Goal: Task Accomplishment & Management: Complete application form

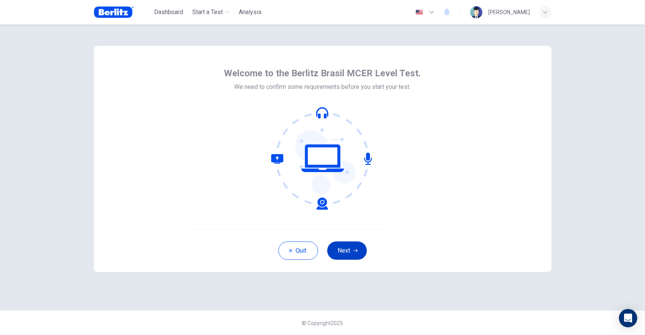
click at [344, 251] on button "Next" at bounding box center [347, 250] width 40 height 18
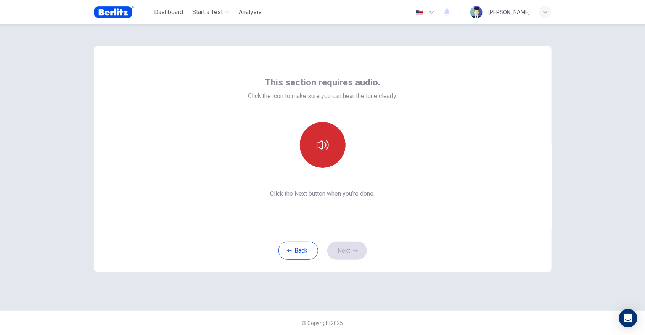
click at [320, 151] on button "button" at bounding box center [323, 145] width 46 height 46
click at [348, 256] on button "Next" at bounding box center [347, 250] width 40 height 18
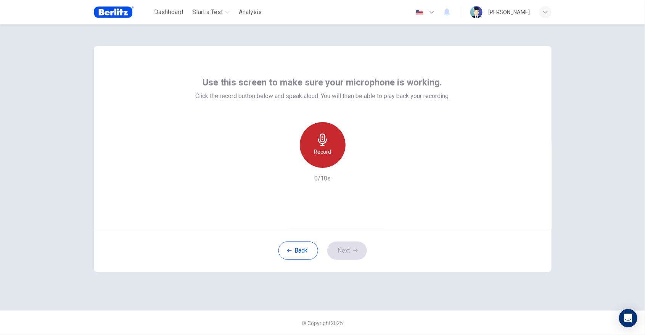
click at [317, 151] on h6 "Record" at bounding box center [322, 151] width 17 height 9
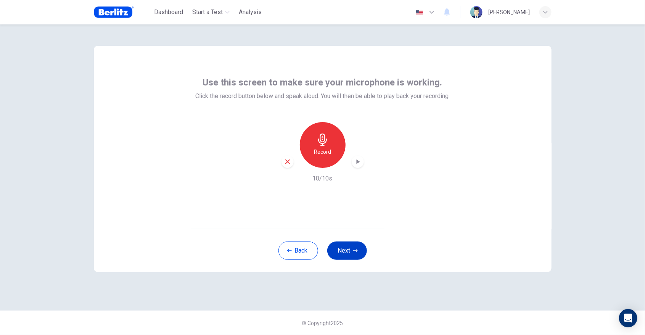
click at [346, 258] on button "Next" at bounding box center [347, 250] width 40 height 18
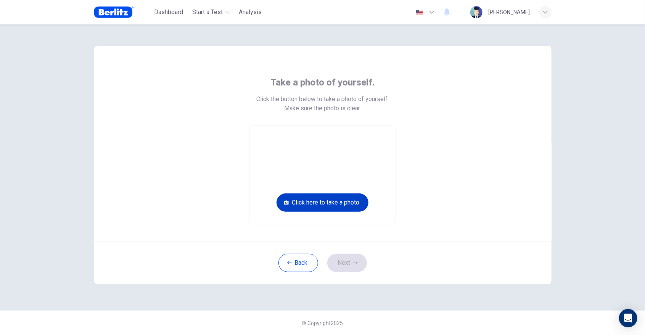
click at [301, 204] on button "Click here to take a photo" at bounding box center [323, 202] width 92 height 18
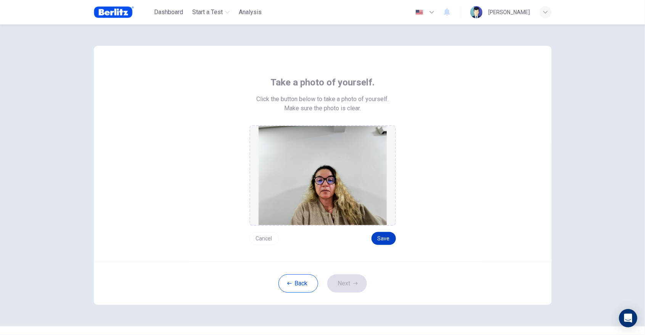
click at [378, 237] on button "Save" at bounding box center [384, 238] width 24 height 13
click at [382, 238] on button "Save" at bounding box center [384, 238] width 24 height 13
click at [342, 280] on button "Next" at bounding box center [347, 283] width 40 height 18
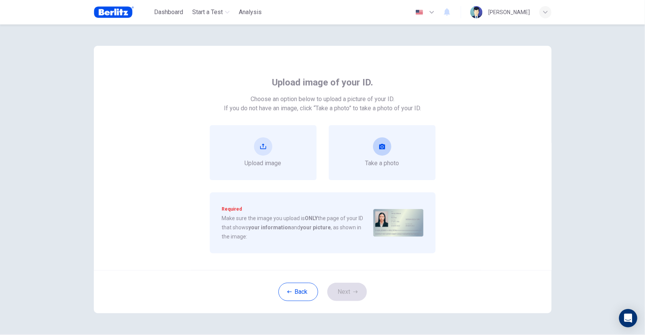
click at [383, 145] on icon "take photo" at bounding box center [382, 146] width 6 height 5
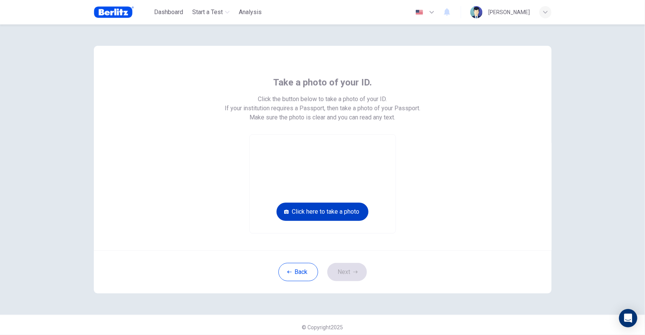
click at [326, 212] on button "Click here to take a photo" at bounding box center [323, 212] width 92 height 18
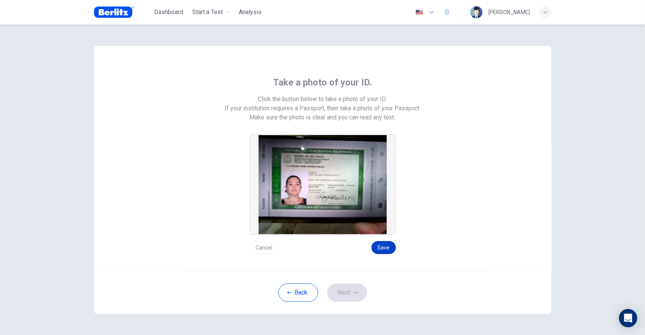
click at [385, 247] on button "Save" at bounding box center [384, 247] width 24 height 13
click at [353, 287] on button "Next" at bounding box center [347, 292] width 40 height 18
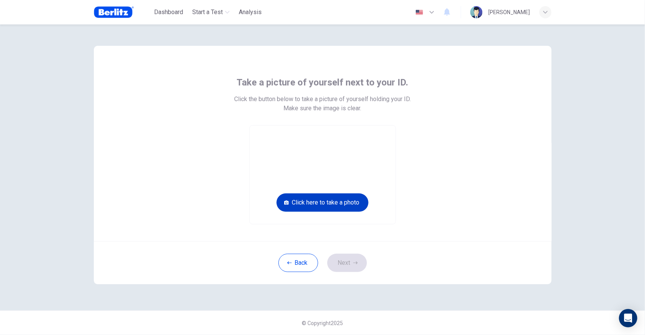
click at [353, 199] on button "Click here to take a photo" at bounding box center [323, 202] width 92 height 18
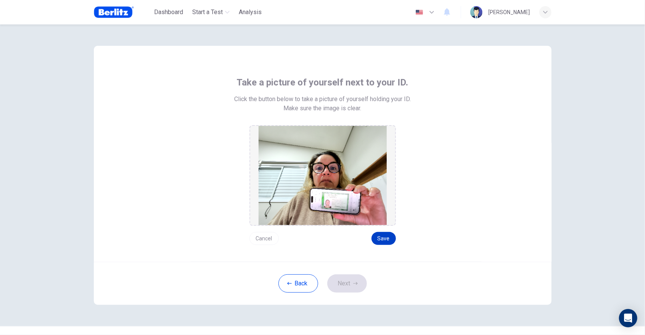
click at [383, 239] on button "Save" at bounding box center [384, 238] width 24 height 13
click at [344, 289] on button "Next" at bounding box center [347, 283] width 40 height 18
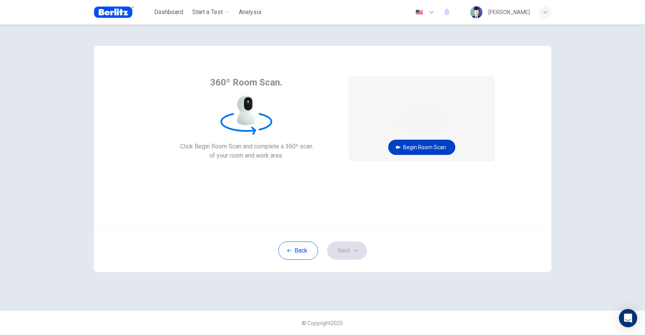
click at [428, 150] on button "Begin Room Scan" at bounding box center [421, 147] width 67 height 15
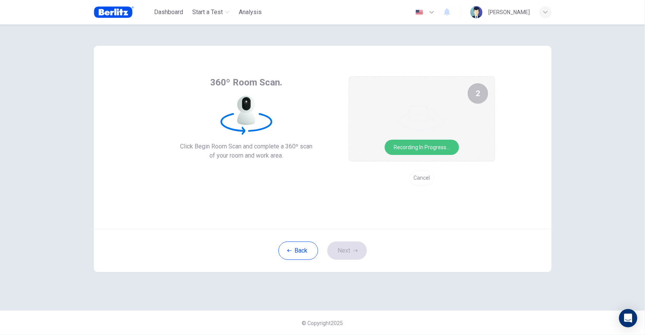
click at [424, 148] on button "Recording in progress..." at bounding box center [422, 147] width 74 height 15
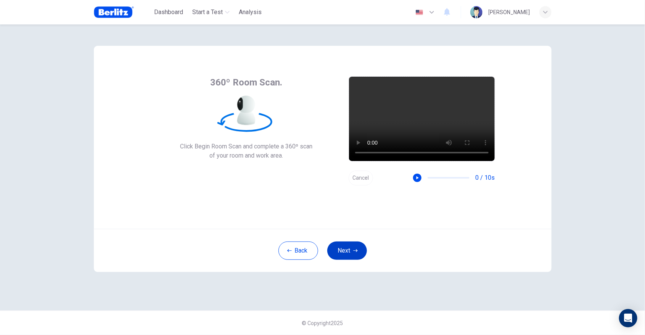
click at [345, 249] on button "Next" at bounding box center [347, 250] width 40 height 18
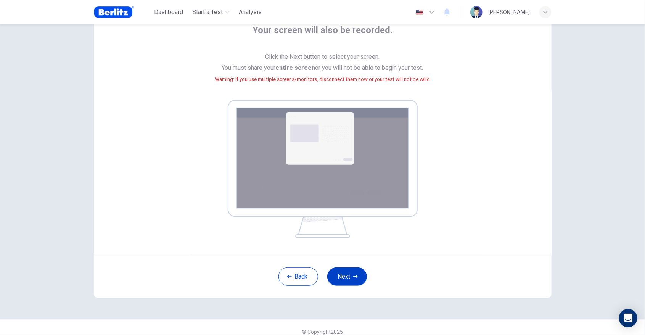
scroll to position [51, 0]
click at [355, 280] on button "Next" at bounding box center [347, 278] width 40 height 18
click at [351, 270] on button "Next" at bounding box center [347, 278] width 40 height 18
click at [345, 274] on button "Next" at bounding box center [347, 278] width 40 height 18
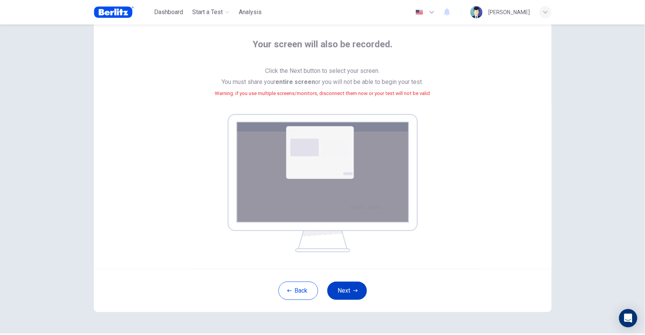
scroll to position [39, 0]
click at [257, 158] on img at bounding box center [323, 182] width 190 height 138
click at [318, 141] on img at bounding box center [323, 182] width 190 height 138
click at [344, 290] on button "Next" at bounding box center [347, 290] width 40 height 18
click at [302, 163] on img at bounding box center [323, 182] width 190 height 138
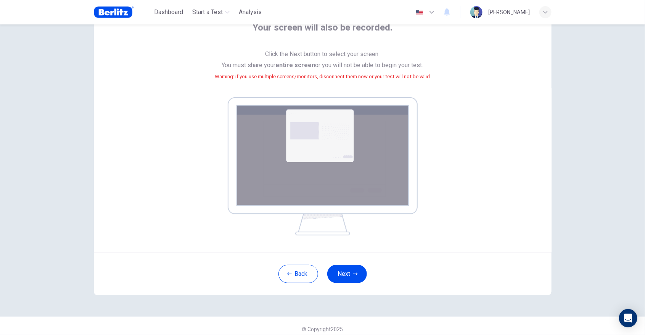
scroll to position [55, 0]
click at [349, 276] on button "Next" at bounding box center [347, 273] width 40 height 18
click at [347, 276] on button "Next" at bounding box center [347, 273] width 40 height 18
click at [349, 275] on button "Next" at bounding box center [347, 273] width 40 height 18
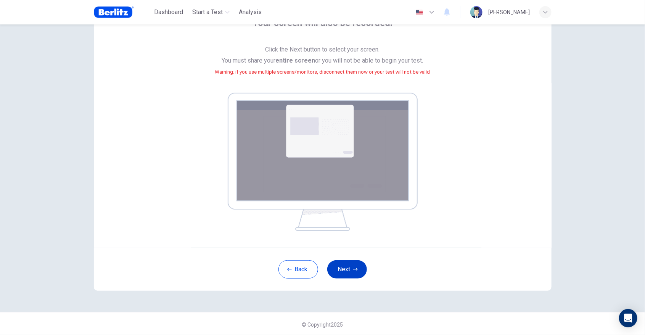
scroll to position [61, 0]
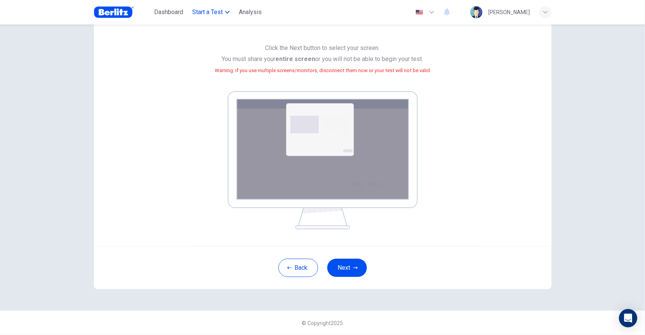
click at [223, 16] on span "Start a Test" at bounding box center [207, 12] width 31 height 9
click at [135, 180] on div "Your screen will also be recorded. Click the Next button to select your screen.…" at bounding box center [323, 115] width 458 height 261
click at [295, 124] on img at bounding box center [323, 160] width 190 height 138
click at [350, 270] on button "Next" at bounding box center [347, 268] width 40 height 18
click at [343, 270] on button "Next" at bounding box center [347, 268] width 40 height 18
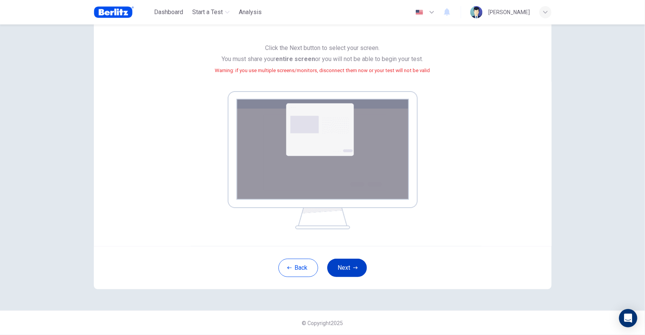
click at [341, 270] on button "Next" at bounding box center [347, 268] width 40 height 18
click at [291, 137] on img at bounding box center [323, 160] width 190 height 138
click at [282, 134] on img at bounding box center [323, 160] width 190 height 138
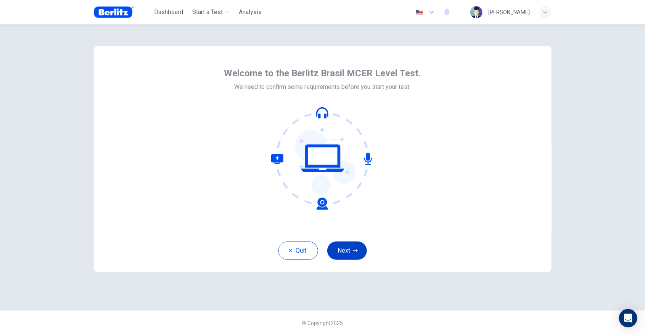
click at [344, 249] on button "Next" at bounding box center [347, 250] width 40 height 18
click at [350, 252] on button "Next" at bounding box center [347, 250] width 40 height 18
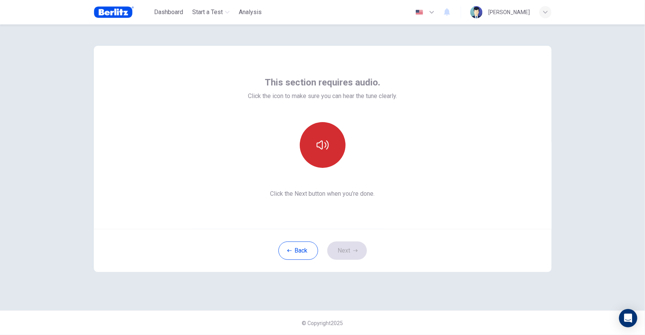
click at [316, 151] on button "button" at bounding box center [323, 145] width 46 height 46
click at [346, 249] on button "Next" at bounding box center [347, 250] width 40 height 18
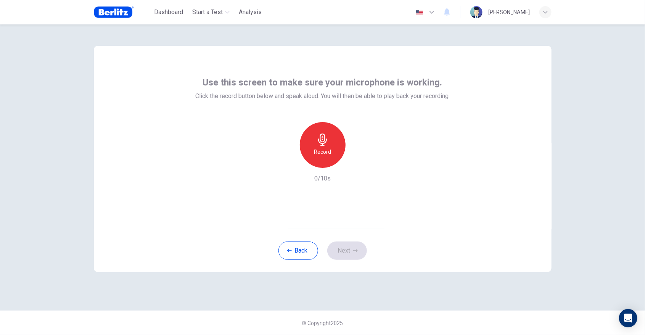
click at [312, 151] on div "Record" at bounding box center [323, 145] width 46 height 46
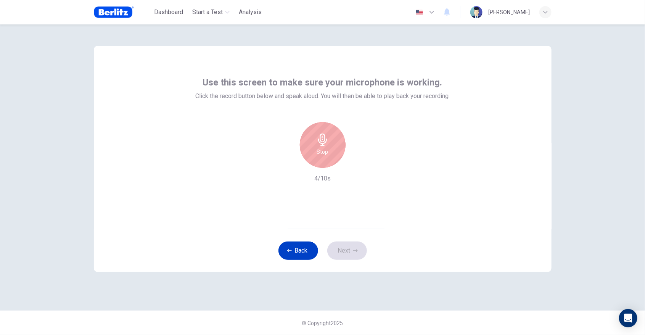
click at [289, 254] on button "Back" at bounding box center [298, 250] width 40 height 18
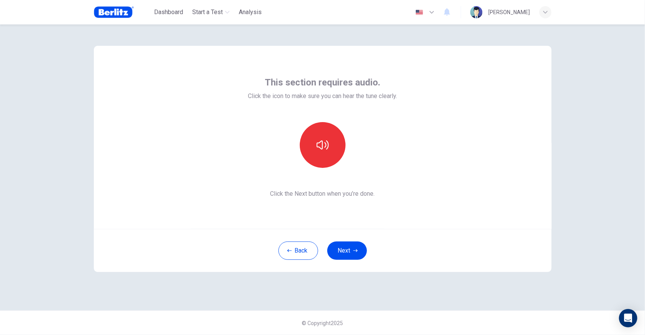
click at [427, 8] on icon "button" at bounding box center [431, 12] width 9 height 9
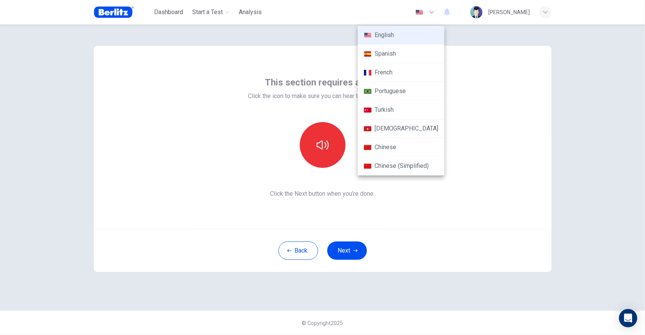
click at [378, 91] on li "Portuguese" at bounding box center [401, 91] width 87 height 19
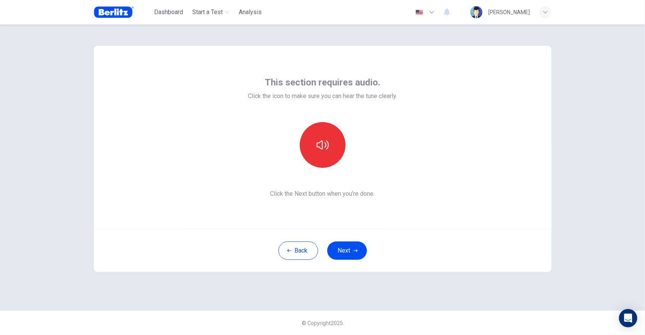
type input "**"
click at [355, 253] on button "Próximo" at bounding box center [347, 250] width 47 height 18
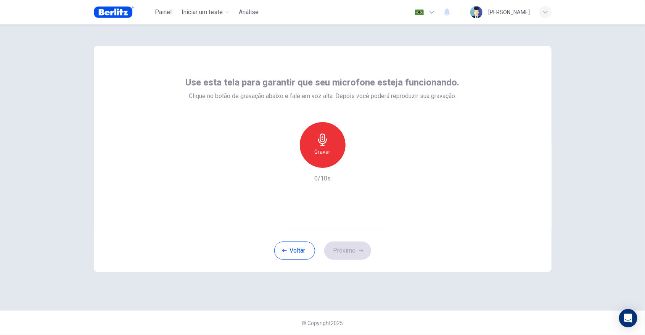
click at [325, 139] on icon "button" at bounding box center [323, 140] width 12 height 12
click at [349, 249] on button "Próximo" at bounding box center [347, 250] width 47 height 18
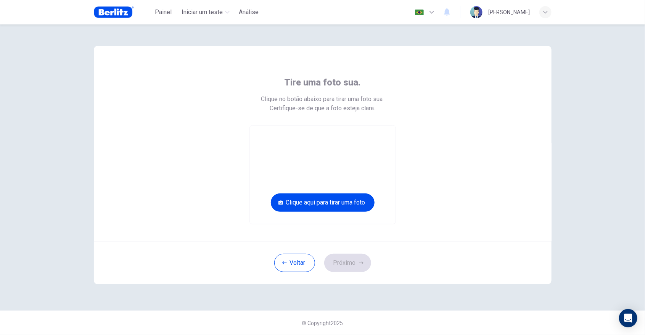
click at [173, 182] on div "Tire uma foto sua. Clique no botão abaixo para tirar uma foto sua. Certifique-s…" at bounding box center [322, 150] width 345 height 148
click at [290, 202] on button "Clique aqui para tirar uma foto" at bounding box center [323, 202] width 104 height 18
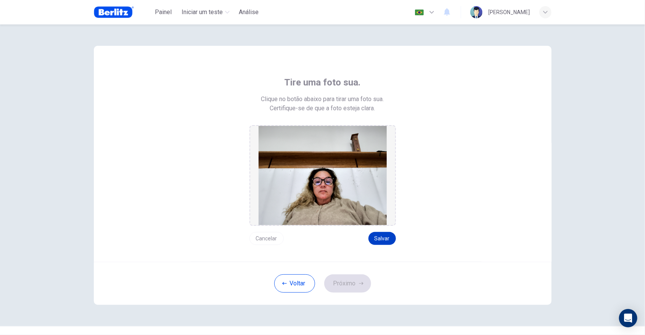
click at [385, 241] on button "Salvar" at bounding box center [382, 238] width 27 height 13
click at [261, 238] on button "Cancelar" at bounding box center [267, 238] width 34 height 13
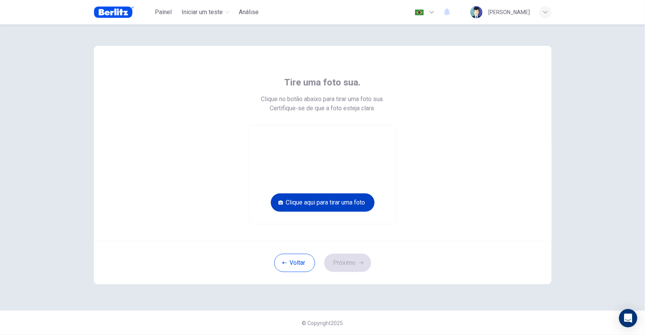
click at [290, 203] on button "Clique aqui para tirar uma foto" at bounding box center [323, 202] width 104 height 18
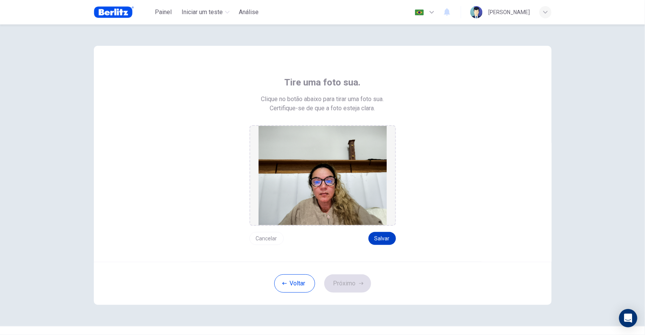
click at [378, 241] on button "Salvar" at bounding box center [382, 238] width 27 height 13
click at [345, 282] on button "Próximo" at bounding box center [347, 283] width 47 height 18
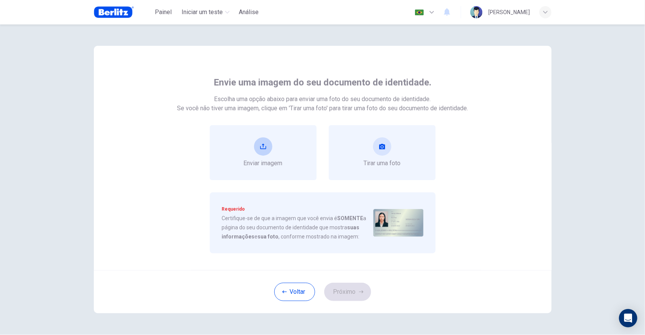
click at [256, 151] on button "upload" at bounding box center [263, 146] width 18 height 18
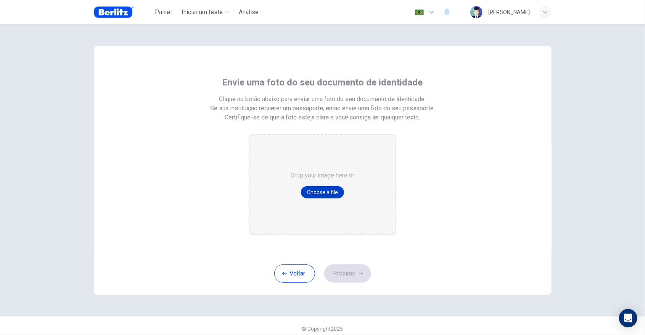
click at [317, 195] on button "Choose a file" at bounding box center [322, 192] width 43 height 12
click at [507, 309] on div "Envie uma foto do seu documento de identidade Clique no botão abaixo para envia…" at bounding box center [323, 170] width 482 height 292
click at [290, 274] on button "Voltar" at bounding box center [294, 273] width 41 height 18
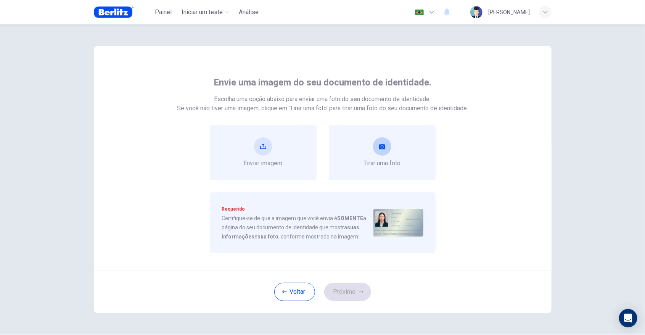
click at [388, 148] on button "take photo" at bounding box center [382, 146] width 18 height 18
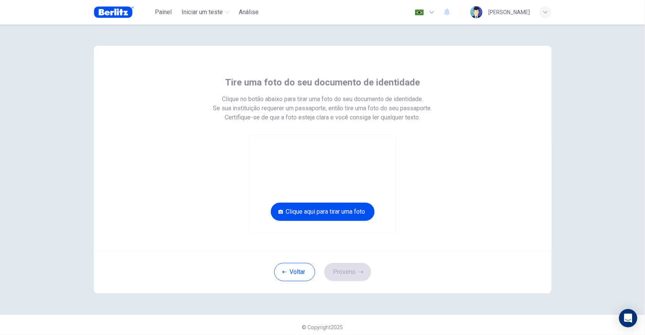
click at [417, 156] on div "Tire uma foto do seu documento de identidade Clique no botão abaixo para tirar …" at bounding box center [322, 154] width 345 height 157
click at [355, 209] on button "Clique aqui para tirar uma foto" at bounding box center [323, 212] width 104 height 18
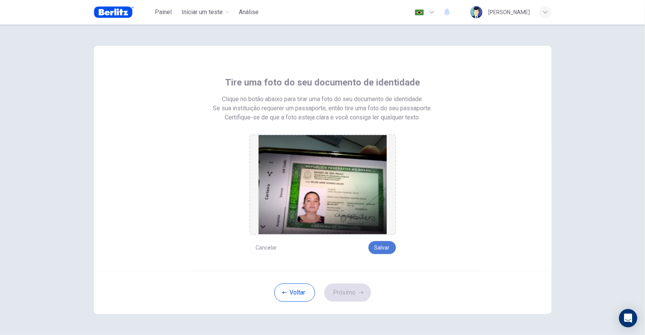
click at [388, 247] on button "Salvar" at bounding box center [382, 247] width 27 height 13
click at [351, 288] on button "Próximo" at bounding box center [347, 292] width 47 height 18
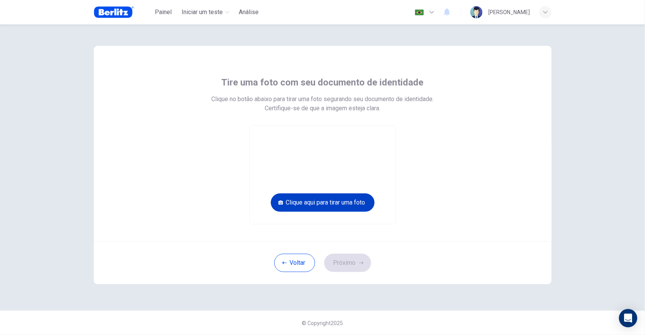
click at [356, 202] on button "Clique aqui para tirar uma foto" at bounding box center [323, 202] width 104 height 18
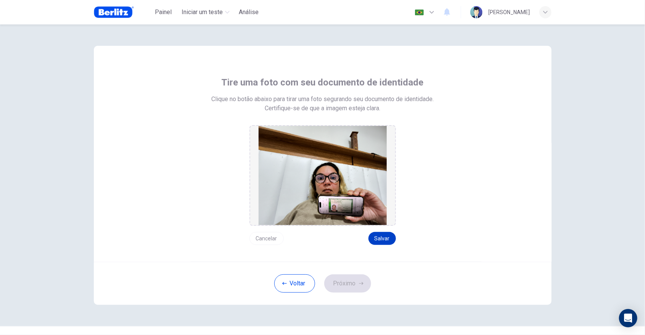
click at [391, 238] on button "Salvar" at bounding box center [382, 238] width 27 height 13
click at [355, 283] on button "Próximo" at bounding box center [347, 283] width 47 height 18
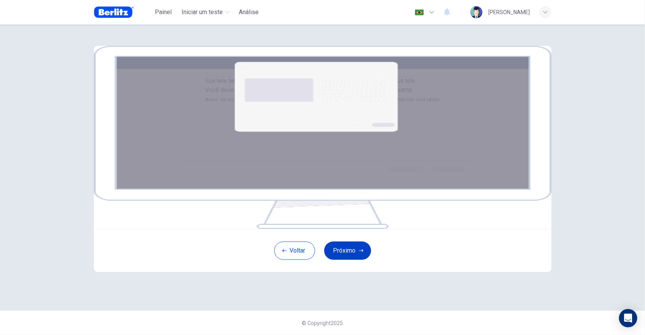
scroll to position [51, 0]
click at [343, 260] on button "Próximo" at bounding box center [347, 250] width 47 height 18
click at [347, 260] on button "Próximo" at bounding box center [347, 250] width 47 height 18
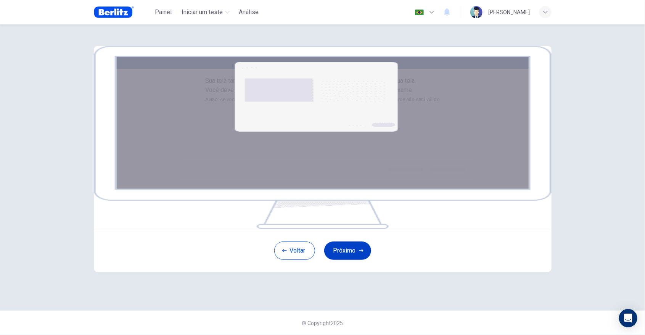
click at [344, 260] on button "Próximo" at bounding box center [347, 250] width 47 height 18
click at [345, 260] on button "Próximo" at bounding box center [347, 250] width 47 height 18
click at [276, 148] on img at bounding box center [323, 137] width 458 height 183
click at [255, 176] on img at bounding box center [323, 137] width 458 height 183
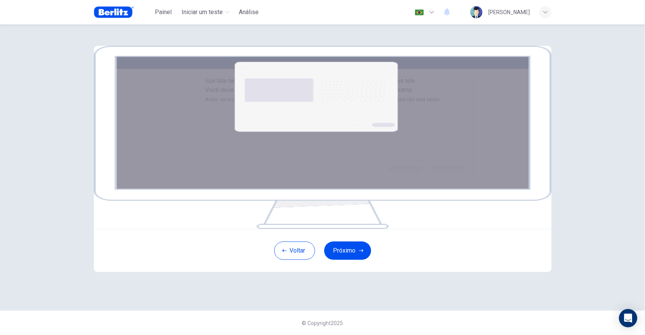
click at [222, 102] on small "Aviso: se você estiver usando várias telas/monitores, desconecte-os agora ou se…" at bounding box center [322, 100] width 235 height 6
click at [214, 102] on small "Aviso: se você estiver usando várias telas/monitores, desconecte-os agora ou se…" at bounding box center [322, 100] width 235 height 6
click at [223, 103] on span "Clique no botão Avançar para selecionar sua tela. Você deve compartilhar sua te…" at bounding box center [322, 90] width 235 height 26
click at [304, 103] on span "Clique no botão Avançar para selecionar sua tela. Você deve compartilhar sua te…" at bounding box center [322, 90] width 235 height 26
click at [305, 93] on b "tela completa" at bounding box center [299, 89] width 40 height 7
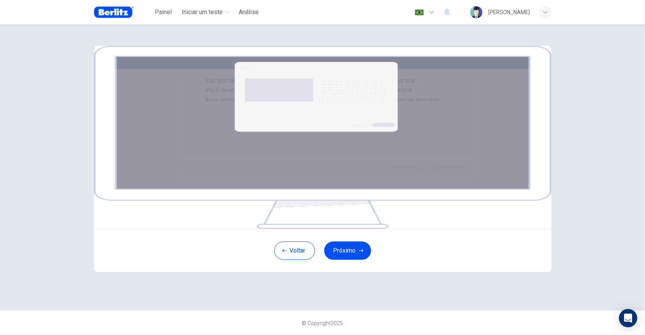
click at [269, 80] on span "Sua tela também será gravada" at bounding box center [245, 80] width 80 height 7
click at [286, 84] on span "Sua tela também será gravada" at bounding box center [245, 80] width 80 height 7
click at [205, 104] on div "Sua tela também será gravada Clique no botão Avançar para selecionar sua tela. …" at bounding box center [322, 90] width 235 height 28
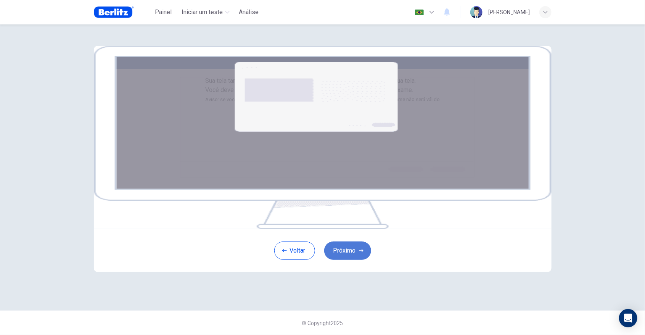
click at [344, 260] on button "Próximo" at bounding box center [347, 250] width 47 height 18
click at [352, 260] on button "Próximo" at bounding box center [347, 250] width 47 height 18
click at [346, 260] on button "Próximo" at bounding box center [347, 250] width 47 height 18
click at [348, 260] on button "Próximo" at bounding box center [347, 250] width 47 height 18
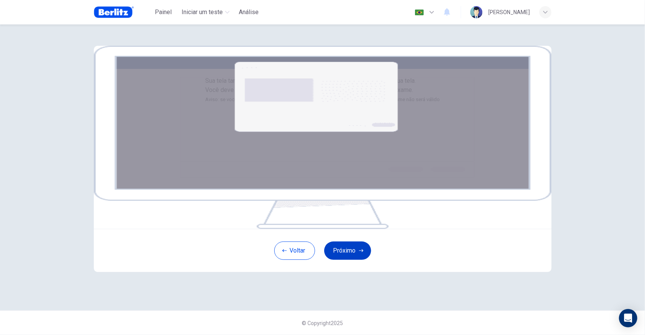
click at [348, 260] on button "Próximo" at bounding box center [347, 250] width 47 height 18
click at [350, 260] on button "Próximo" at bounding box center [347, 250] width 47 height 18
click at [351, 260] on button "Próximo" at bounding box center [347, 250] width 47 height 18
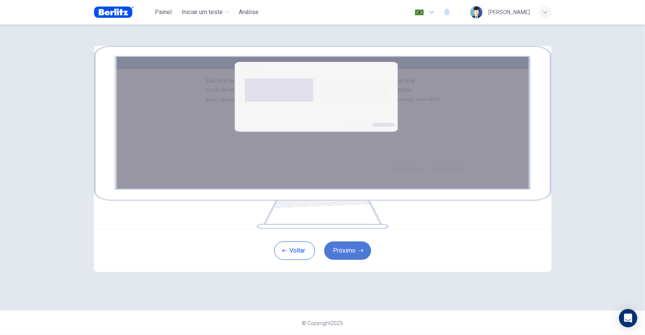
click at [351, 260] on button "Próximo" at bounding box center [347, 250] width 47 height 18
click at [349, 260] on button "Próximo" at bounding box center [347, 250] width 47 height 18
click at [348, 260] on button "Próximo" at bounding box center [347, 250] width 47 height 18
click at [345, 260] on button "Próximo" at bounding box center [347, 250] width 47 height 18
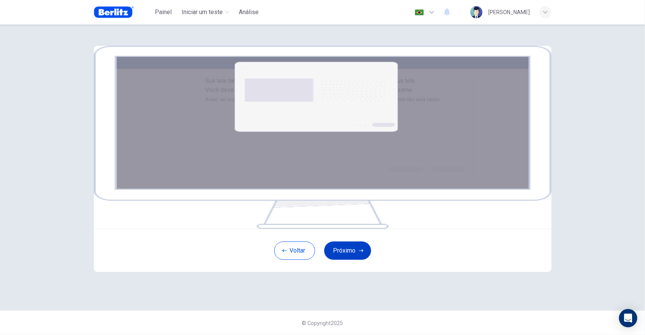
click at [348, 260] on button "Próximo" at bounding box center [347, 250] width 47 height 18
click at [350, 260] on button "Próximo" at bounding box center [347, 250] width 47 height 18
click at [349, 260] on button "Próximo" at bounding box center [347, 250] width 47 height 18
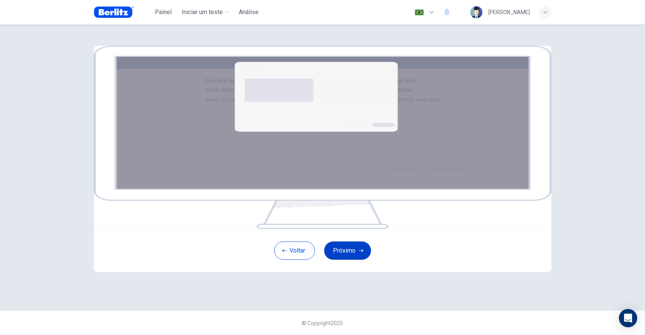
click at [351, 260] on button "Próximo" at bounding box center [347, 250] width 47 height 18
click at [139, 204] on div "Sua tela também será gravada Clique no botão Avançar para selecionar sua tela. …" at bounding box center [323, 137] width 458 height 183
click at [205, 104] on div "Sua tela também será gravada Clique no botão Avançar para selecionar sua tela. …" at bounding box center [322, 90] width 235 height 28
click at [349, 260] on button "Próximo" at bounding box center [347, 250] width 47 height 18
click at [346, 260] on button "Próximo" at bounding box center [347, 250] width 47 height 18
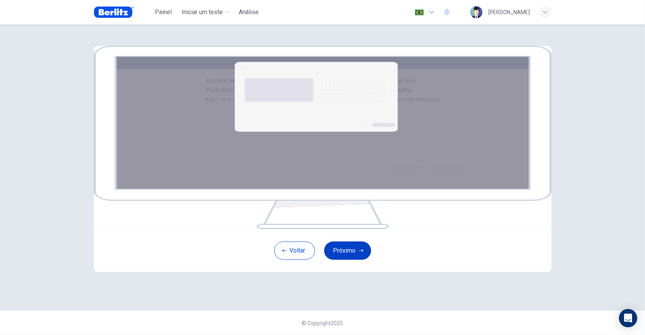
click at [342, 260] on button "Próximo" at bounding box center [347, 250] width 47 height 18
click at [340, 260] on button "Próximo" at bounding box center [347, 250] width 47 height 18
click at [341, 260] on button "Próximo" at bounding box center [347, 250] width 47 height 18
click at [344, 260] on button "Próximo" at bounding box center [347, 250] width 47 height 18
click at [342, 260] on button "Próximo" at bounding box center [347, 250] width 47 height 18
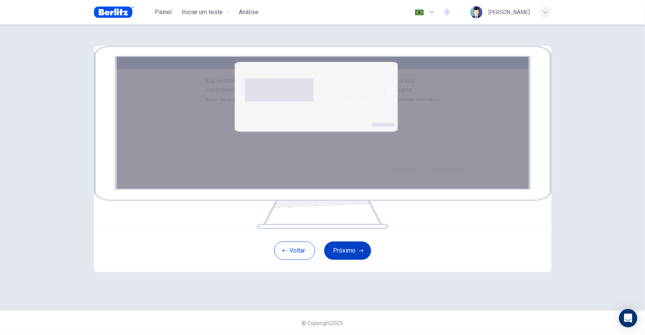
click at [341, 260] on button "Próximo" at bounding box center [347, 250] width 47 height 18
click at [347, 260] on button "Próximo" at bounding box center [347, 250] width 47 height 18
click at [349, 260] on button "Próximo" at bounding box center [347, 250] width 47 height 18
click at [350, 260] on button "Próximo" at bounding box center [347, 250] width 47 height 18
click at [348, 260] on button "Próximo" at bounding box center [347, 250] width 47 height 18
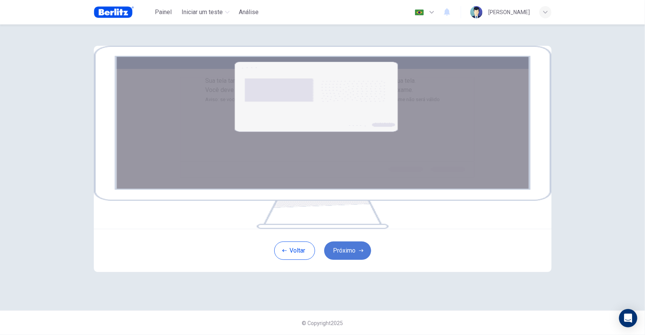
click at [347, 260] on button "Próximo" at bounding box center [347, 250] width 47 height 18
click at [348, 260] on button "Próximo" at bounding box center [347, 250] width 47 height 18
click at [349, 260] on button "Próximo" at bounding box center [347, 250] width 47 height 18
click at [350, 260] on button "Próximo" at bounding box center [347, 250] width 47 height 18
click at [290, 260] on button "Voltar" at bounding box center [294, 250] width 41 height 18
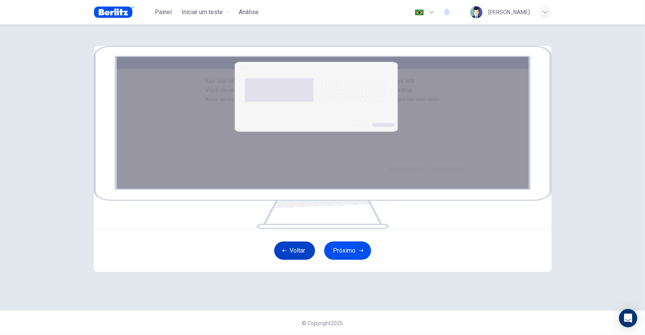
scroll to position [0, 0]
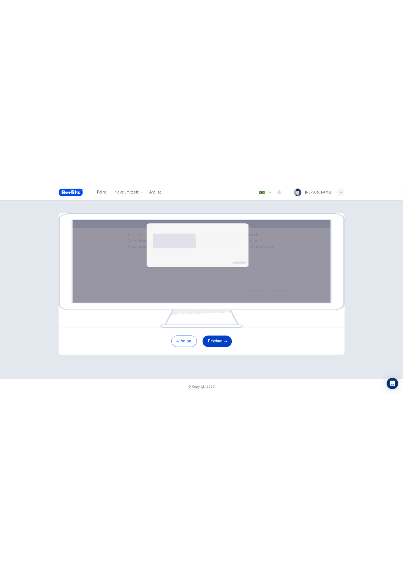
scroll to position [61, 0]
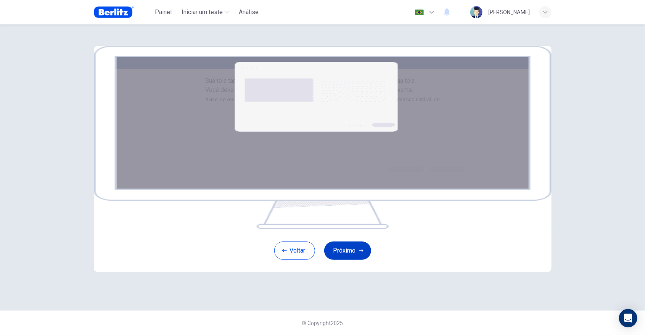
click at [355, 260] on button "Próximo" at bounding box center [347, 250] width 47 height 18
click at [351, 260] on button "Próximo" at bounding box center [347, 250] width 47 height 18
click at [350, 260] on button "Próximo" at bounding box center [347, 250] width 47 height 18
click at [349, 260] on button "Próximo" at bounding box center [347, 250] width 47 height 18
click at [346, 260] on button "Próximo" at bounding box center [347, 250] width 47 height 18
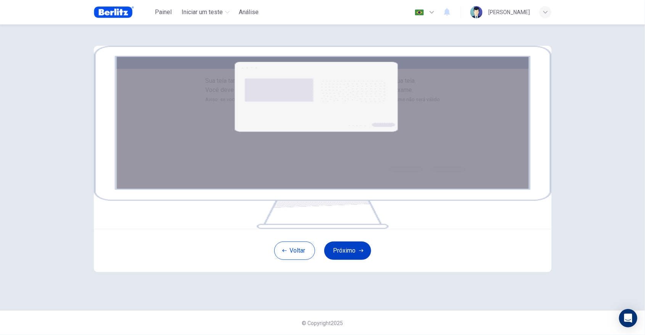
click at [345, 260] on button "Próximo" at bounding box center [347, 250] width 47 height 18
click at [104, 12] on img at bounding box center [114, 12] width 40 height 15
